Goal: Download file/media

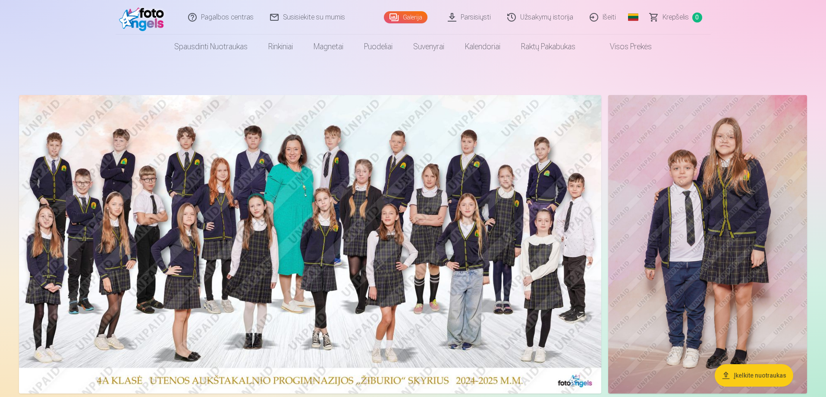
click at [476, 22] on link "Parsisiųsti" at bounding box center [470, 17] width 60 height 35
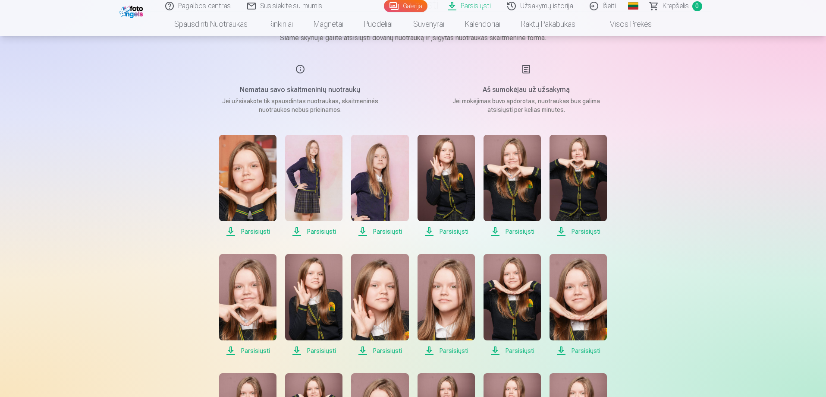
scroll to position [86, 0]
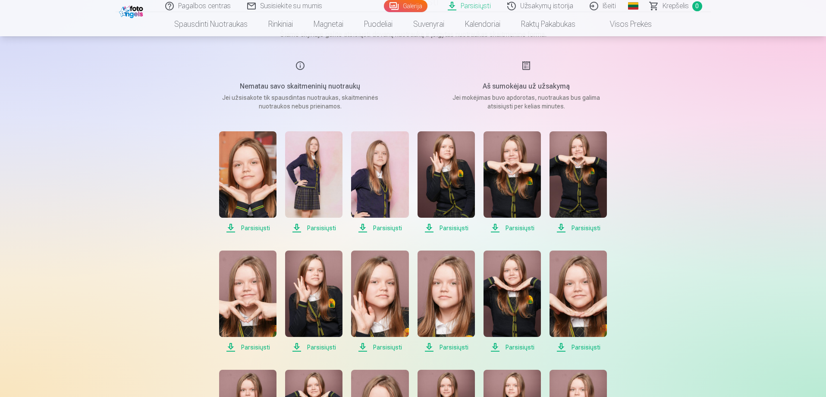
click at [263, 230] on span "Parsisiųsti" at bounding box center [247, 228] width 57 height 10
click at [308, 227] on span "Parsisiųsti" at bounding box center [313, 228] width 57 height 10
click at [376, 230] on span "Parsisiųsti" at bounding box center [379, 228] width 57 height 10
click at [450, 227] on span "Parsisiųsti" at bounding box center [446, 228] width 57 height 10
click at [498, 227] on span "Parsisiųsti" at bounding box center [512, 228] width 57 height 10
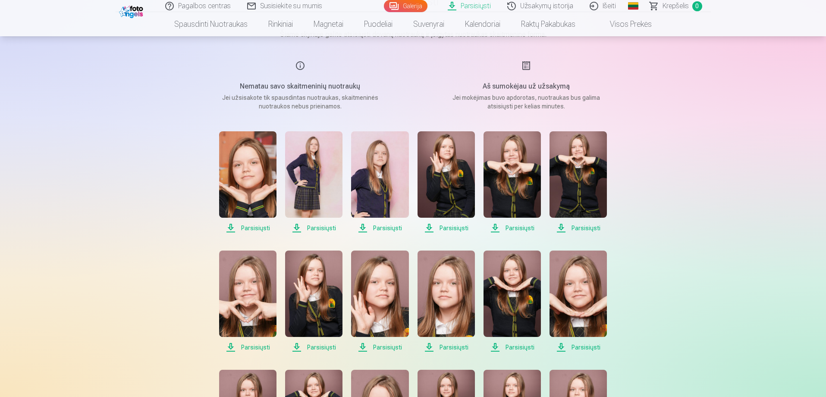
click at [564, 230] on span "Parsisiųsti" at bounding box center [578, 228] width 57 height 10
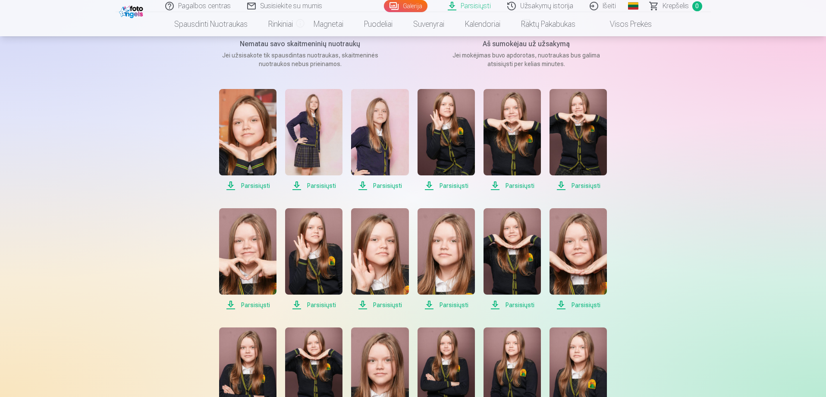
scroll to position [129, 0]
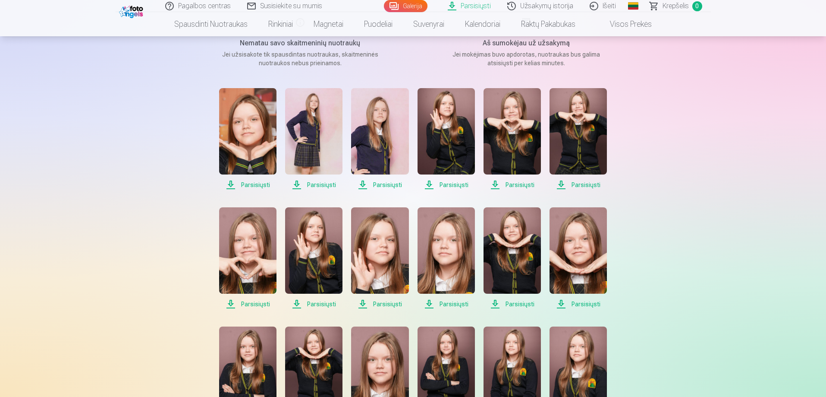
click at [247, 305] on span "Parsisiųsti" at bounding box center [247, 304] width 57 height 10
click at [307, 304] on span "Parsisiųsti" at bounding box center [313, 304] width 57 height 10
click at [382, 304] on span "Parsisiųsti" at bounding box center [379, 304] width 57 height 10
click at [437, 303] on span "Parsisiųsti" at bounding box center [446, 304] width 57 height 10
click at [514, 305] on span "Parsisiųsti" at bounding box center [512, 304] width 57 height 10
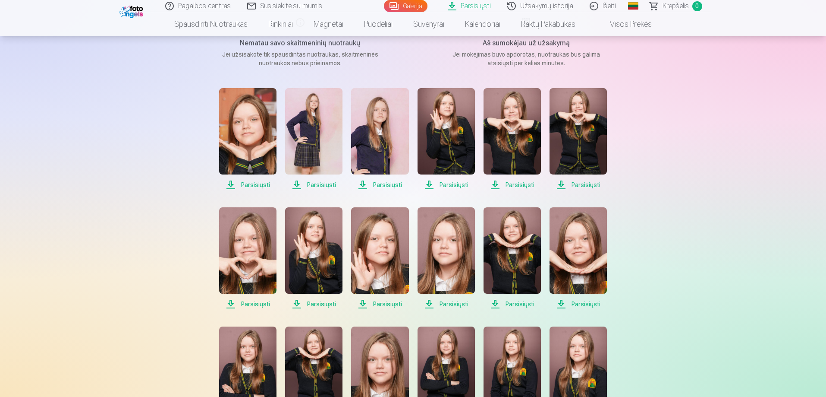
click at [570, 304] on span "Parsisiųsti" at bounding box center [578, 304] width 57 height 10
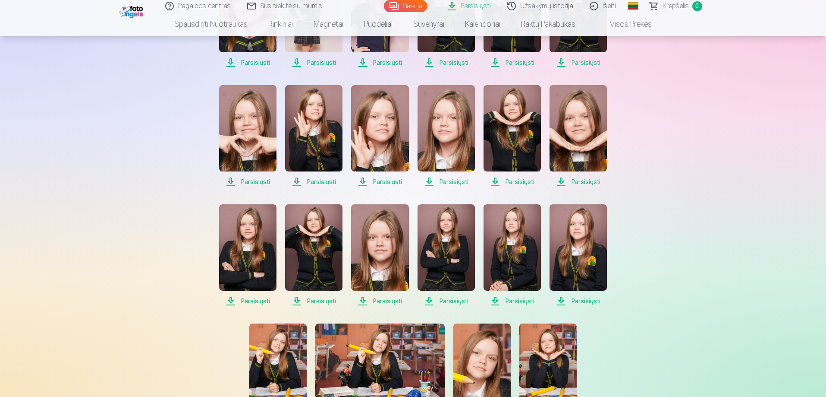
scroll to position [259, 0]
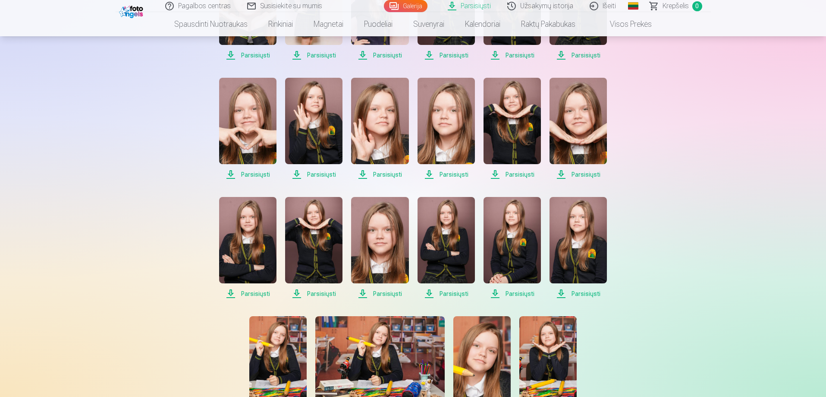
click at [255, 295] on span "Parsisiųsti" at bounding box center [247, 293] width 57 height 10
click at [306, 293] on span "Parsisiųsti" at bounding box center [313, 293] width 57 height 10
click at [378, 295] on span "Parsisiųsti" at bounding box center [379, 293] width 57 height 10
click at [381, 257] on img at bounding box center [379, 240] width 57 height 86
click at [386, 229] on img at bounding box center [379, 240] width 57 height 86
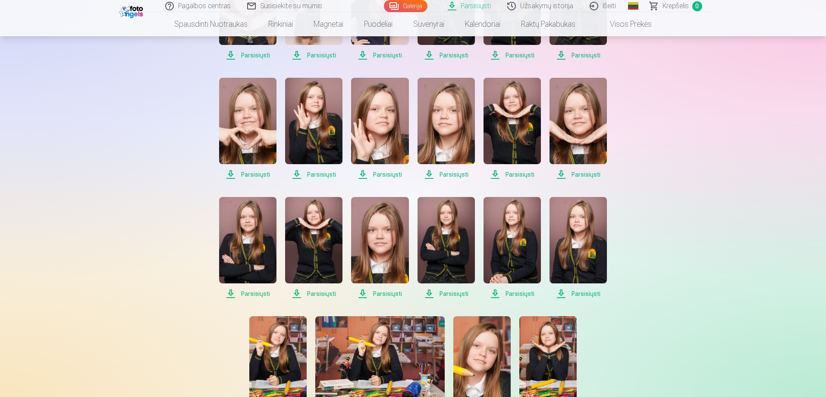
click at [386, 229] on img at bounding box center [379, 240] width 57 height 86
click at [443, 288] on span "Parsisiųsti" at bounding box center [446, 293] width 57 height 10
click at [513, 294] on span "Parsisiųsti" at bounding box center [512, 293] width 57 height 10
click at [583, 291] on span "Parsisiųsti" at bounding box center [578, 293] width 57 height 10
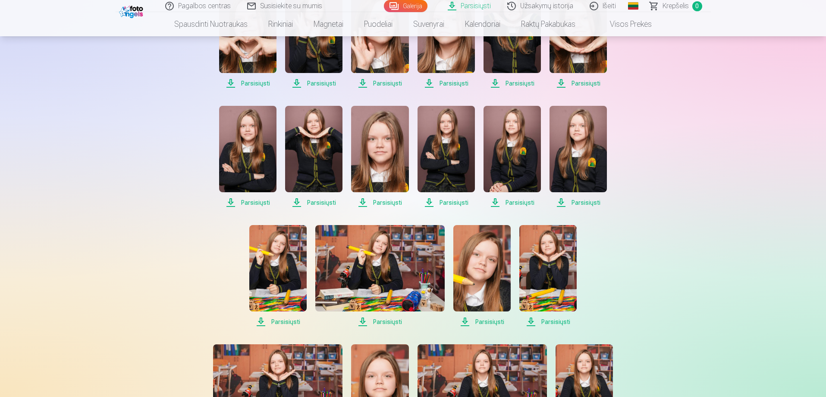
scroll to position [431, 0]
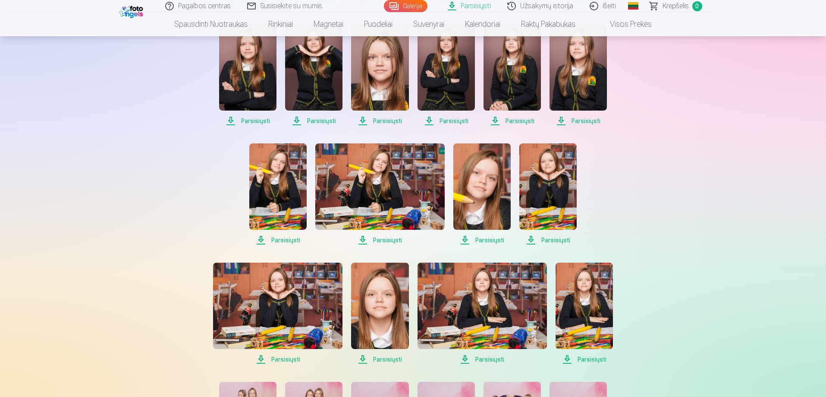
click at [277, 241] on span "Parsisiųsti" at bounding box center [277, 240] width 57 height 10
click at [374, 237] on span "Parsisiųsti" at bounding box center [379, 240] width 129 height 10
click at [374, 237] on span "Loading... Įkeliama ..." at bounding box center [379, 240] width 129 height 10
click at [484, 242] on span "Parsisiųsti" at bounding box center [482, 240] width 57 height 10
click at [559, 241] on span "Parsisiųsti" at bounding box center [548, 240] width 57 height 10
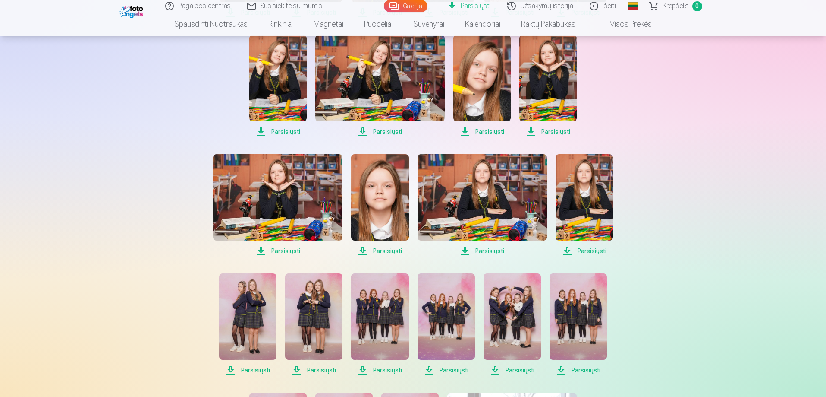
scroll to position [561, 0]
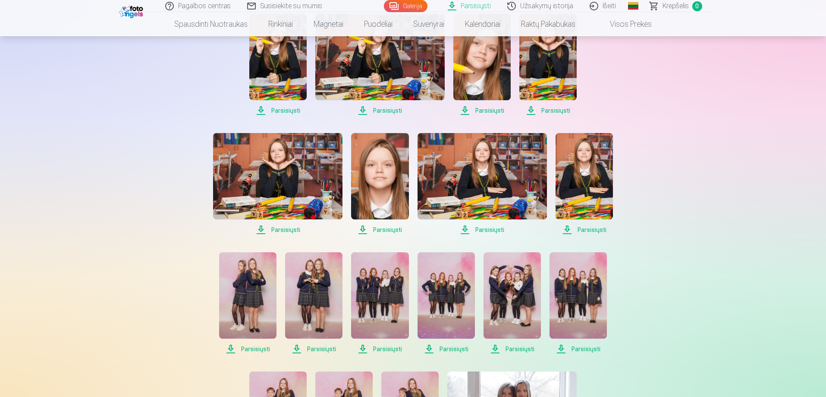
click at [288, 229] on span "Parsisiųsti" at bounding box center [277, 229] width 129 height 10
click at [394, 230] on span "Parsisiųsti" at bounding box center [379, 229] width 57 height 10
click at [483, 227] on span "Parsisiųsti" at bounding box center [482, 229] width 129 height 10
click at [592, 227] on span "Parsisiųsti" at bounding box center [584, 229] width 57 height 10
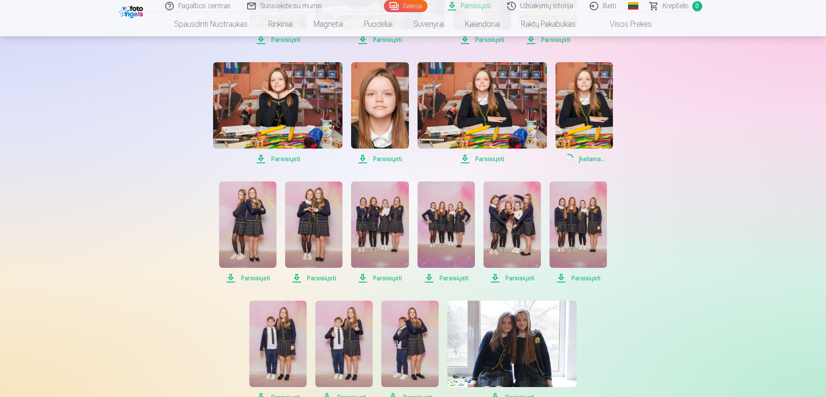
scroll to position [647, 0]
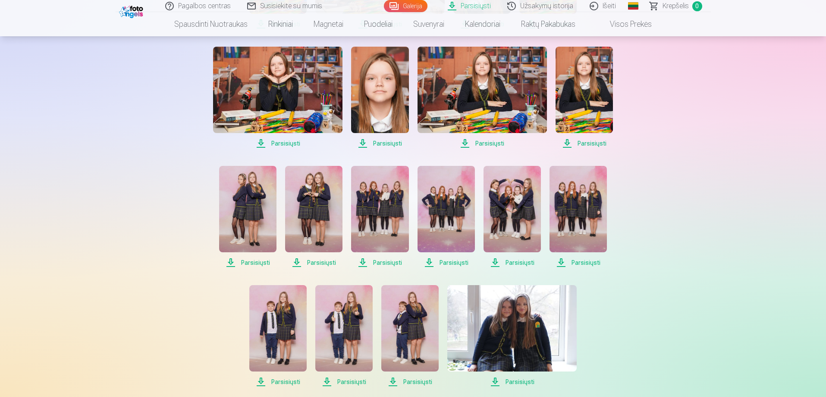
click at [248, 260] on span "Parsisiųsti" at bounding box center [247, 262] width 57 height 10
click at [321, 259] on span "Parsisiųsti" at bounding box center [313, 262] width 57 height 10
click at [392, 261] on span "Parsisiųsti" at bounding box center [379, 262] width 57 height 10
click at [450, 261] on span "Parsisiųsti" at bounding box center [446, 262] width 57 height 10
click at [514, 263] on span "Parsisiųsti" at bounding box center [512, 262] width 57 height 10
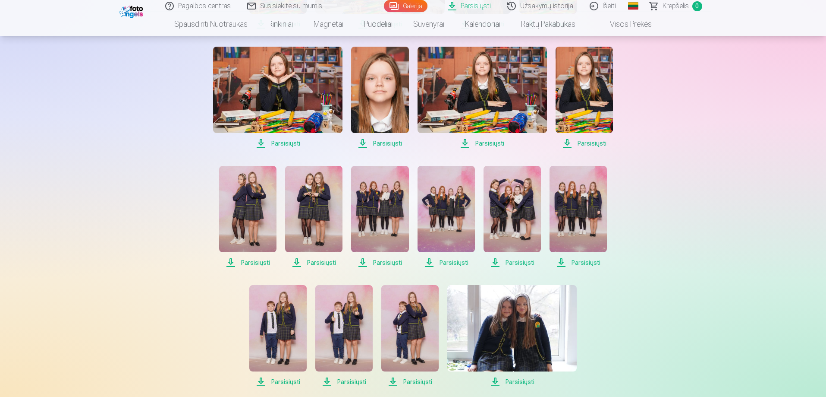
click at [587, 262] on span "Parsisiųsti" at bounding box center [578, 262] width 57 height 10
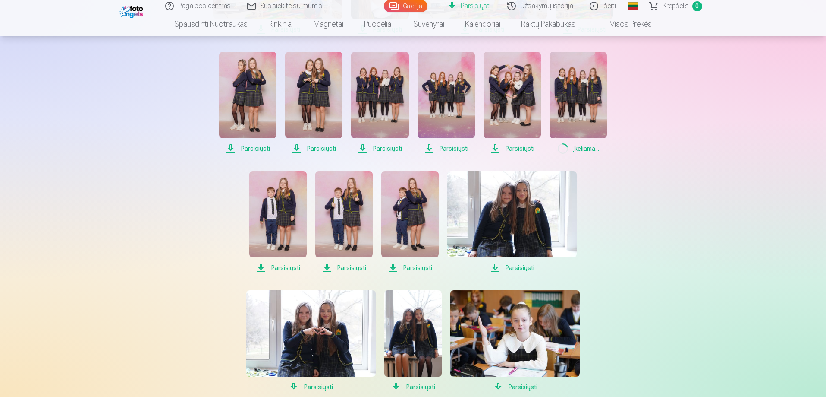
scroll to position [777, 0]
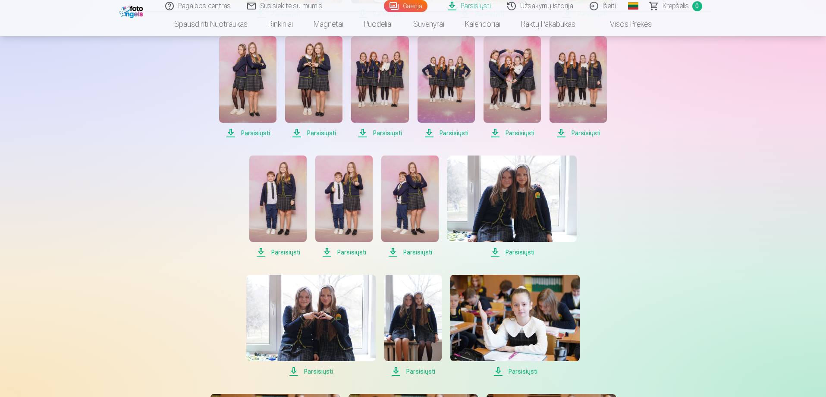
click at [290, 249] on span "Parsisiųsti" at bounding box center [277, 252] width 57 height 10
click at [346, 251] on span "Parsisiųsti" at bounding box center [343, 252] width 57 height 10
click at [412, 252] on span "Parsisiųsti" at bounding box center [409, 252] width 57 height 10
click at [526, 253] on span "Parsisiųsti" at bounding box center [511, 252] width 129 height 10
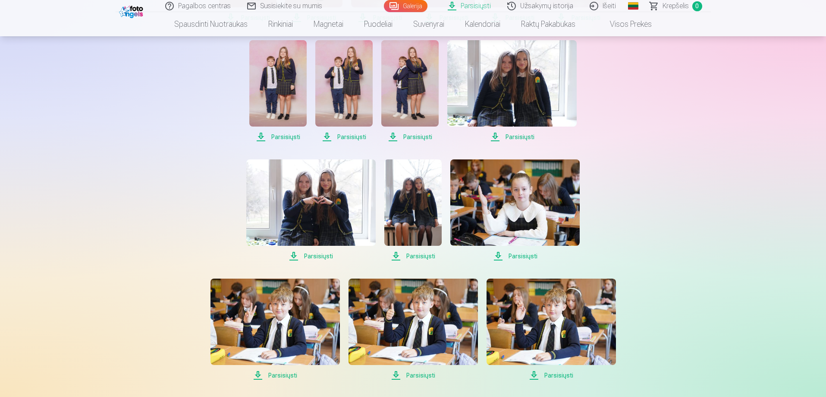
scroll to position [906, 0]
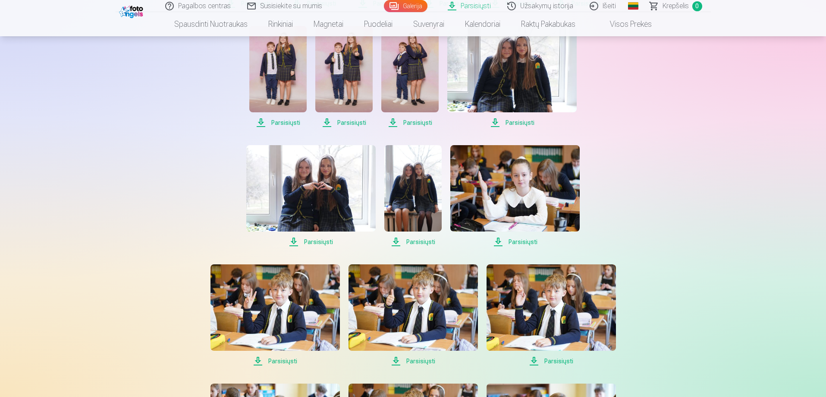
click at [318, 241] on span "Parsisiųsti" at bounding box center [310, 241] width 129 height 10
click at [408, 240] on span "Parsisiųsti" at bounding box center [412, 241] width 57 height 10
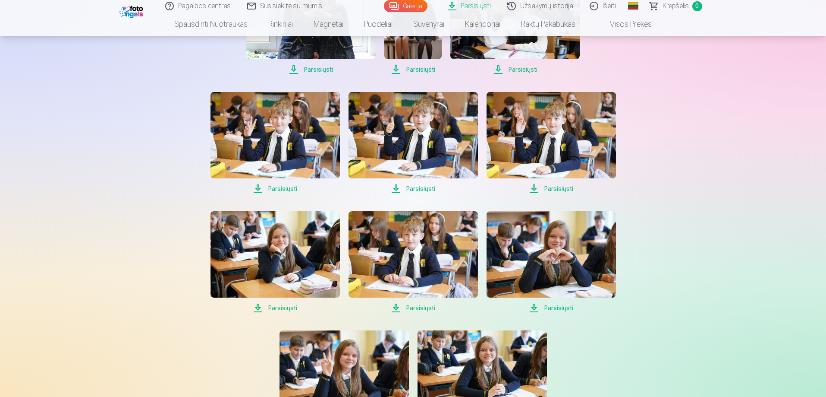
scroll to position [1079, 0]
click at [287, 302] on span "Parsisiųsti" at bounding box center [275, 307] width 129 height 10
click at [562, 306] on span "Parsisiųsti" at bounding box center [551, 307] width 129 height 10
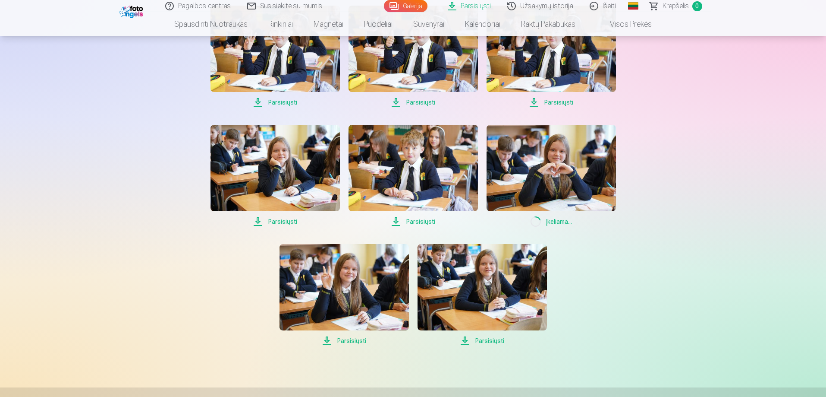
scroll to position [1165, 0]
click at [340, 341] on span "Parsisiųsti" at bounding box center [344, 340] width 129 height 10
click at [487, 340] on span "Parsisiųsti" at bounding box center [482, 340] width 129 height 10
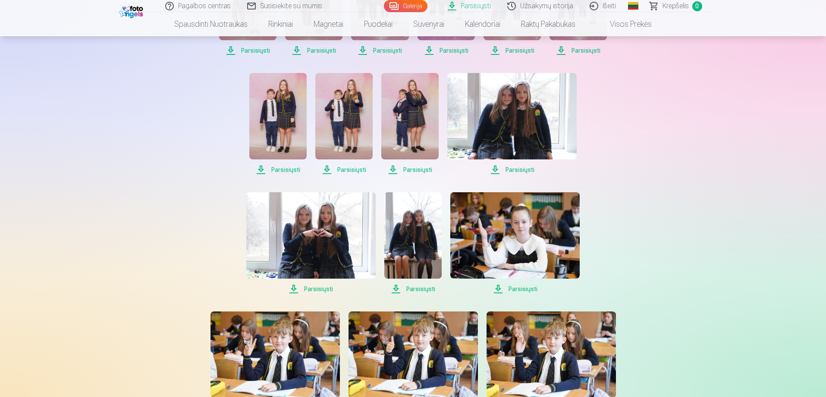
scroll to position [777, 0]
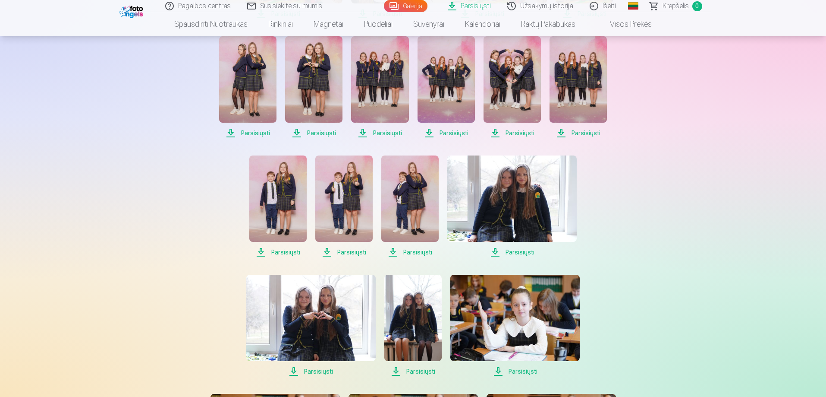
click at [602, 5] on link "Išeiti" at bounding box center [603, 6] width 43 height 12
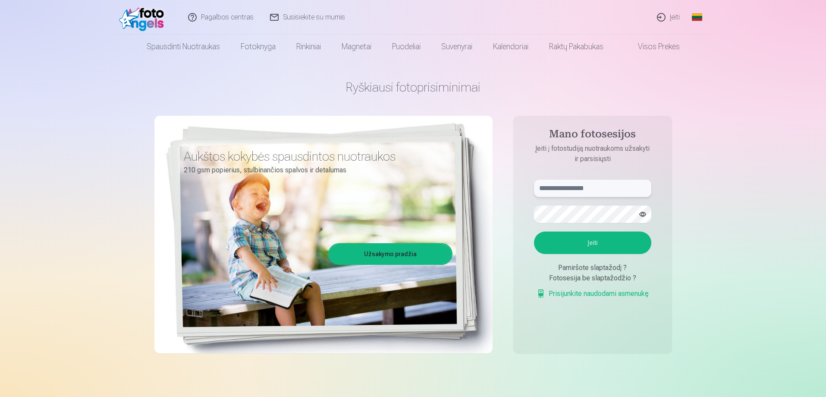
click at [559, 189] on input "text" at bounding box center [592, 188] width 117 height 17
type input "**********"
click at [608, 238] on button "Įeiti" at bounding box center [592, 242] width 117 height 22
